Goal: Navigation & Orientation: Find specific page/section

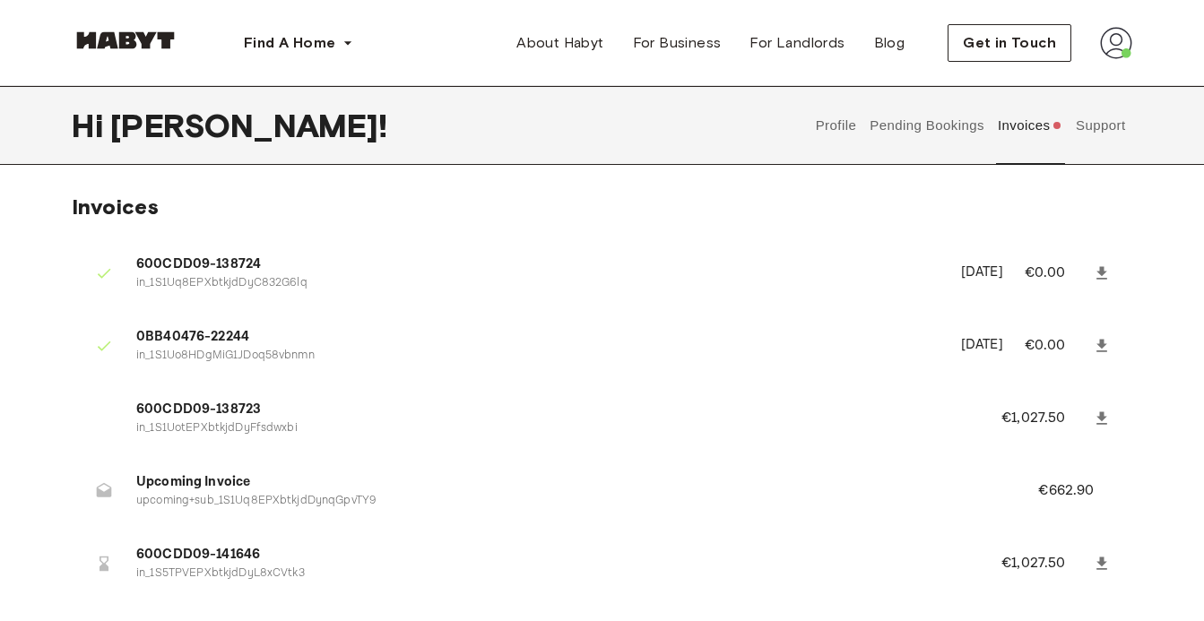
click at [923, 135] on button "Pending Bookings" at bounding box center [927, 125] width 119 height 79
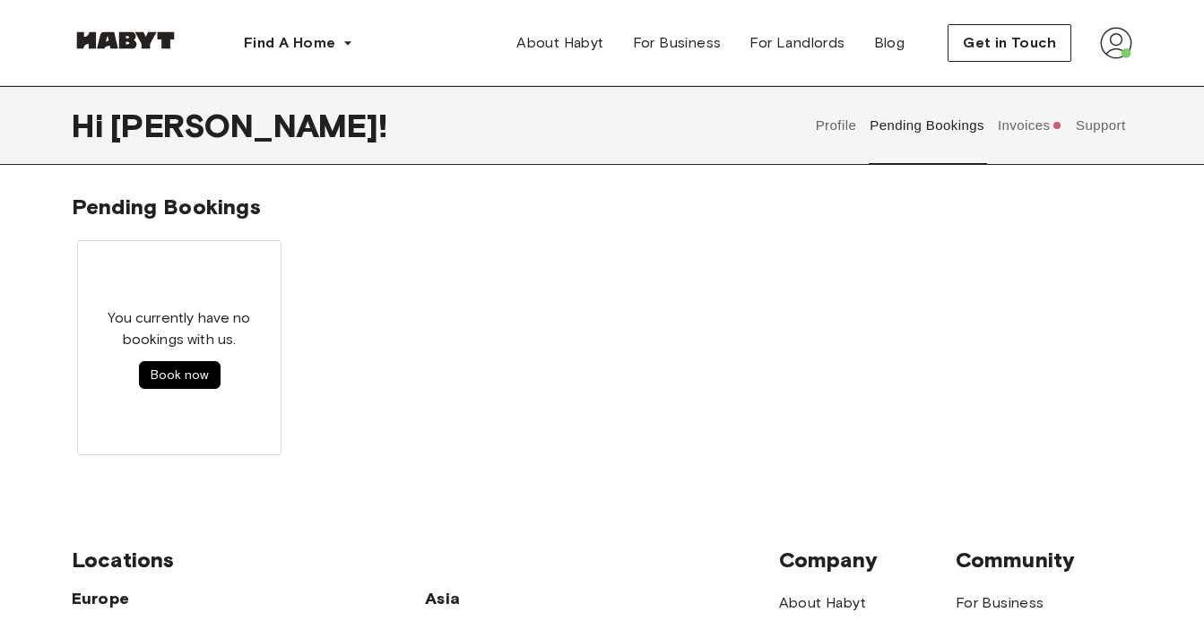
click at [1101, 125] on button "Support" at bounding box center [1100, 125] width 55 height 79
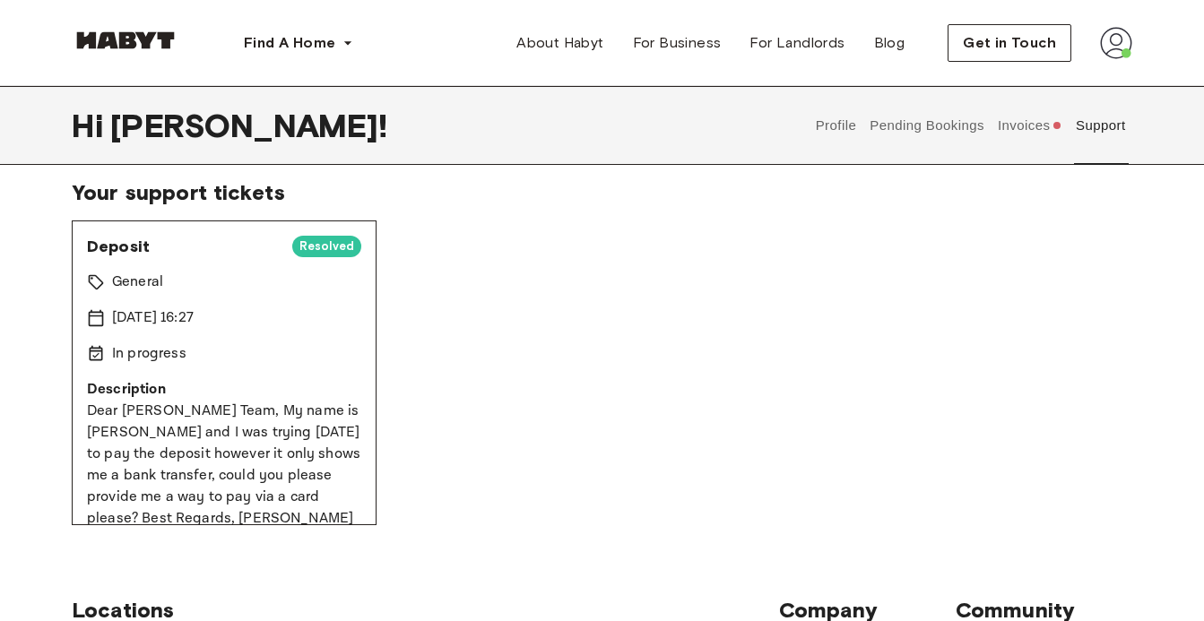
click at [833, 123] on button "Profile" at bounding box center [836, 125] width 46 height 79
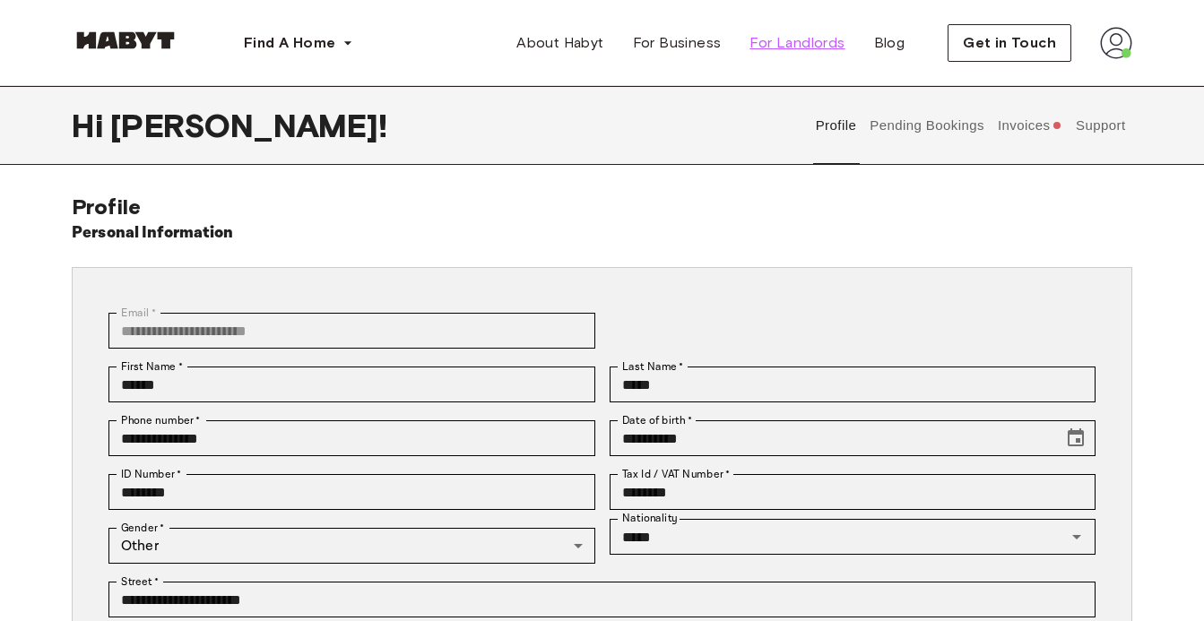
click at [793, 42] on span "For Landlords" at bounding box center [796, 43] width 95 height 22
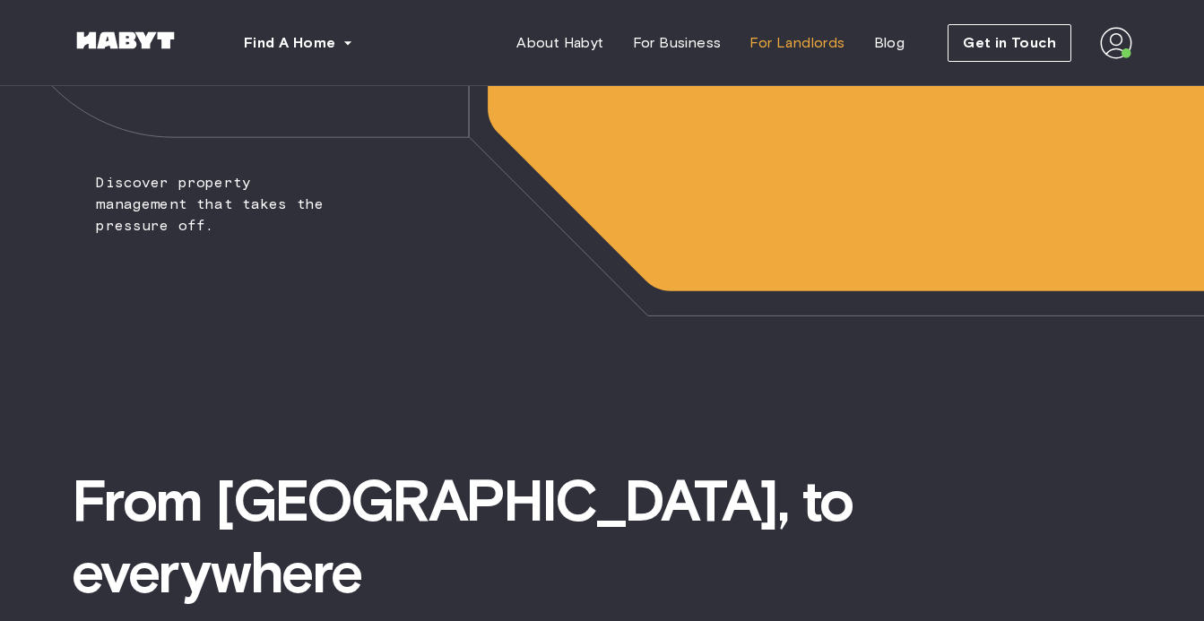
scroll to position [269, 0]
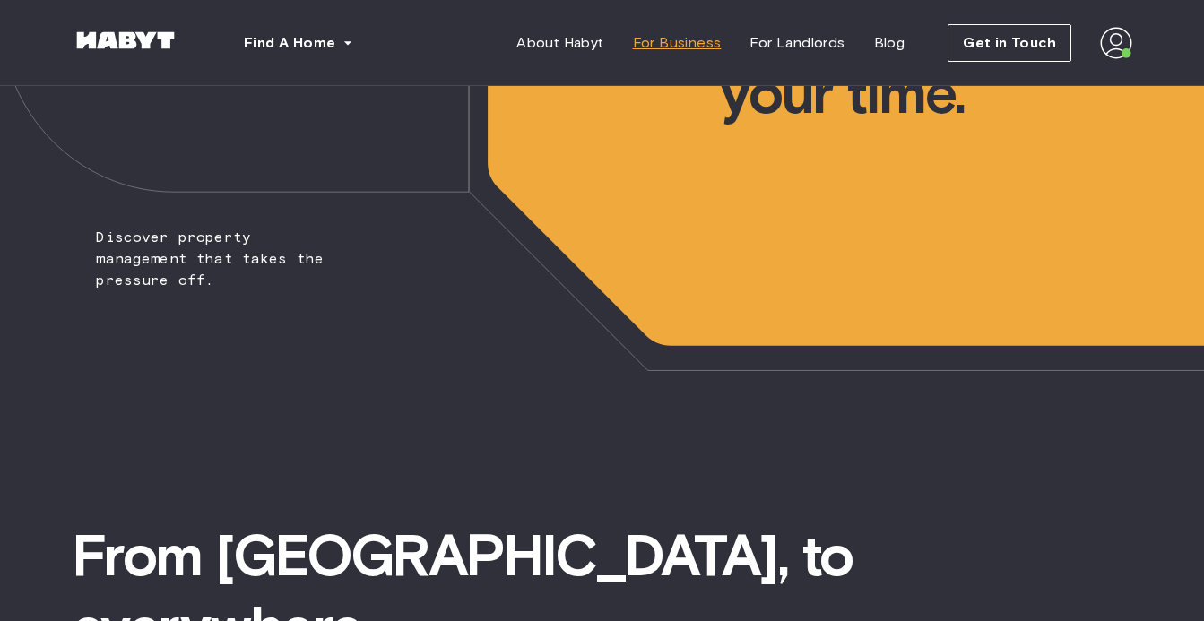
click at [673, 44] on span "For Business" at bounding box center [677, 43] width 89 height 22
